Goal: Book appointment/travel/reservation

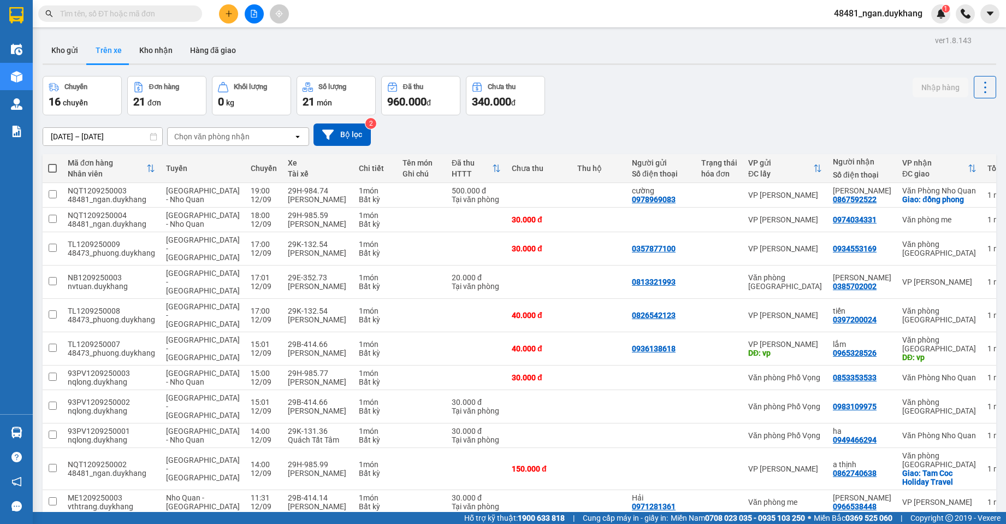
click at [102, 130] on input "[DATE] – [DATE]" at bounding box center [102, 136] width 119 height 17
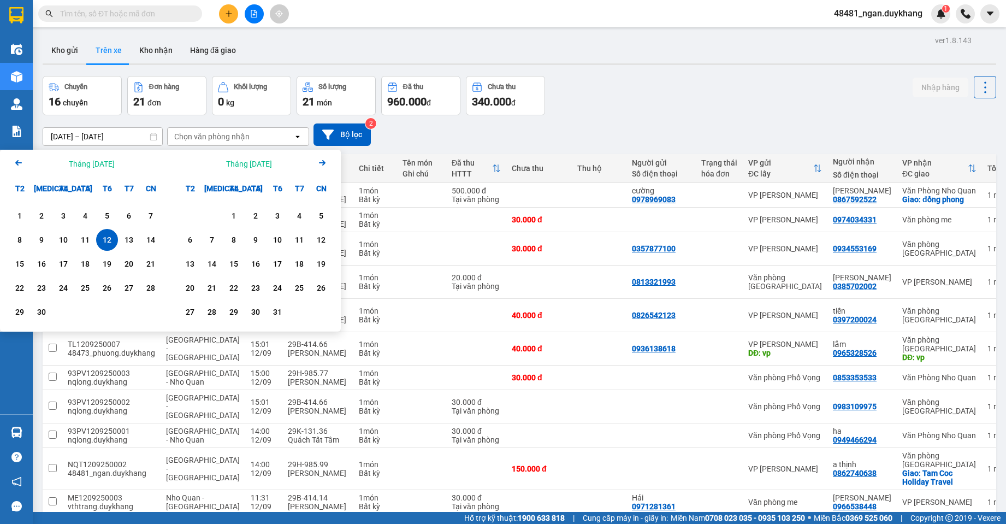
click at [105, 246] on div "12" at bounding box center [106, 239] width 15 height 13
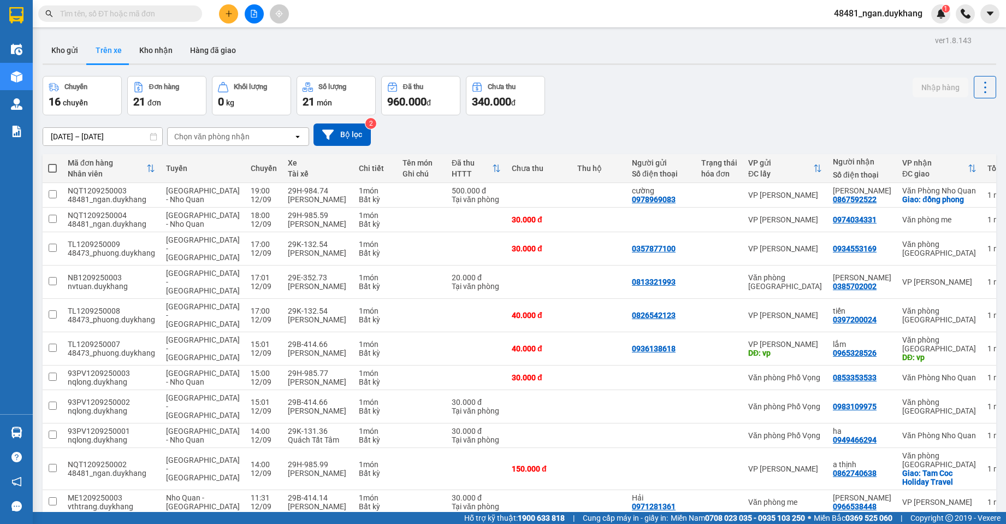
click at [123, 136] on input "[DATE] – [DATE]" at bounding box center [102, 136] width 119 height 17
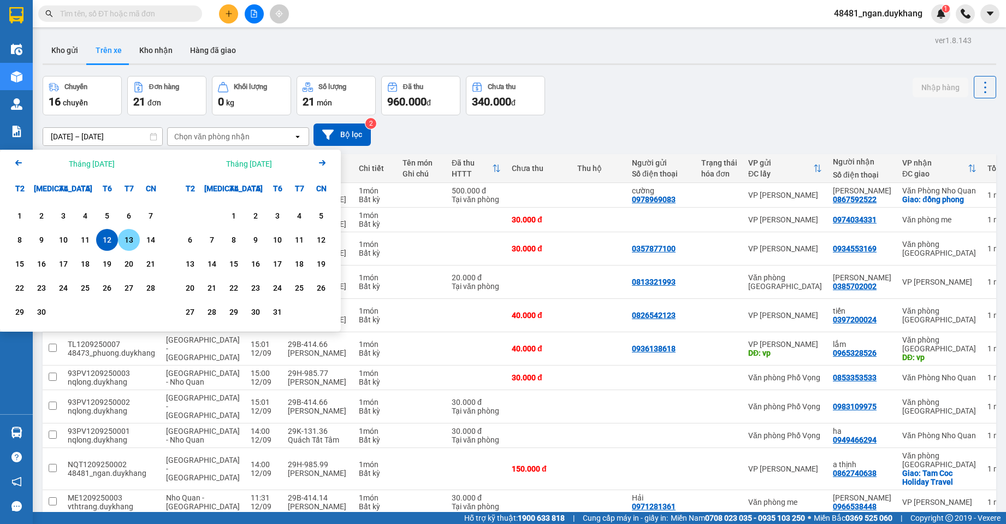
click at [123, 236] on div "13" at bounding box center [128, 239] width 15 height 13
type input "[DATE] – [DATE]"
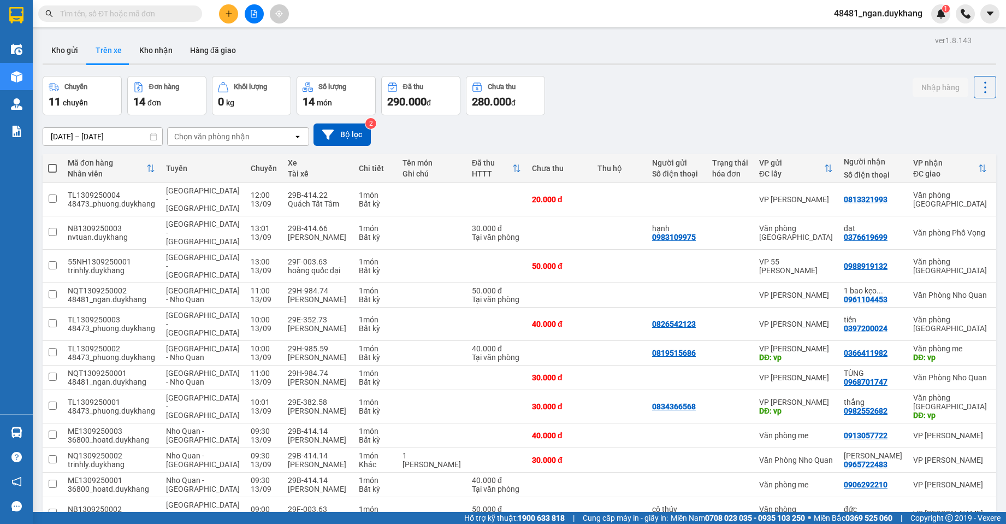
click at [621, 100] on div "Chuyến 11 chuyến Đơn hàng 14 đơn Khối lượng 0 kg Số lượng 14 món Đã thu 290.000…" at bounding box center [519, 95] width 953 height 39
